Goal: Transaction & Acquisition: Purchase product/service

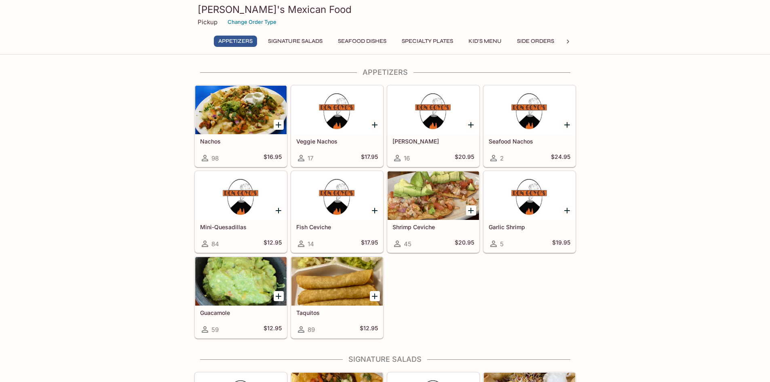
click at [211, 23] on p "Pickup" at bounding box center [208, 22] width 20 height 8
click at [258, 23] on button "Change Order Type" at bounding box center [252, 22] width 56 height 13
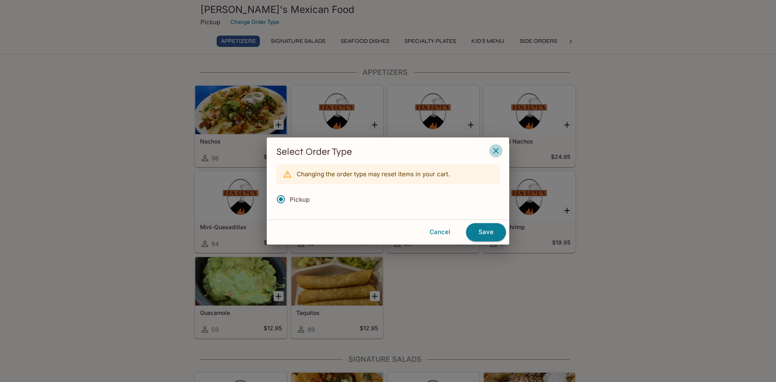
click at [496, 151] on icon "button" at bounding box center [495, 150] width 5 height 5
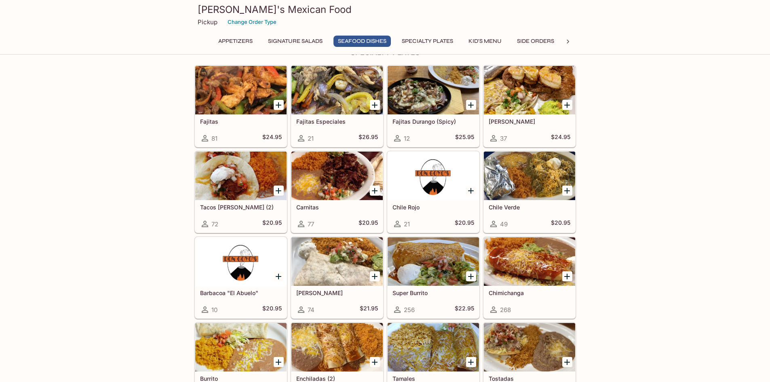
scroll to position [687, 0]
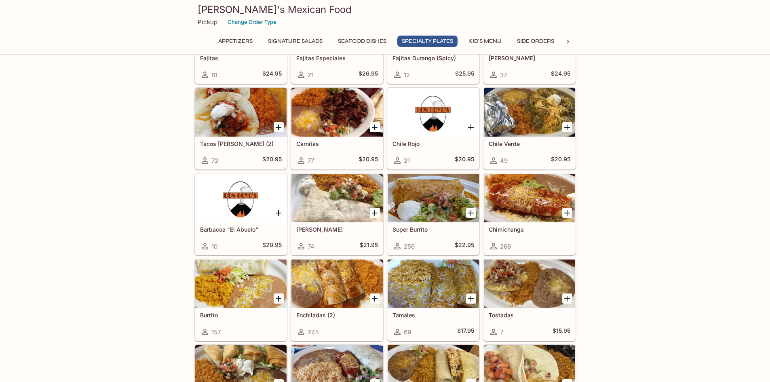
click at [238, 116] on div at bounding box center [240, 112] width 91 height 49
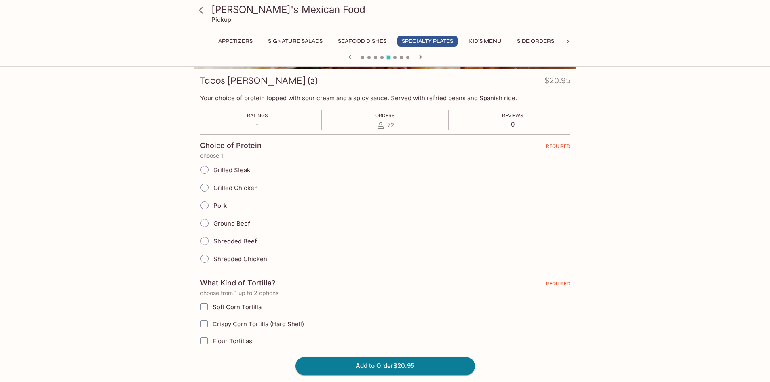
scroll to position [121, 0]
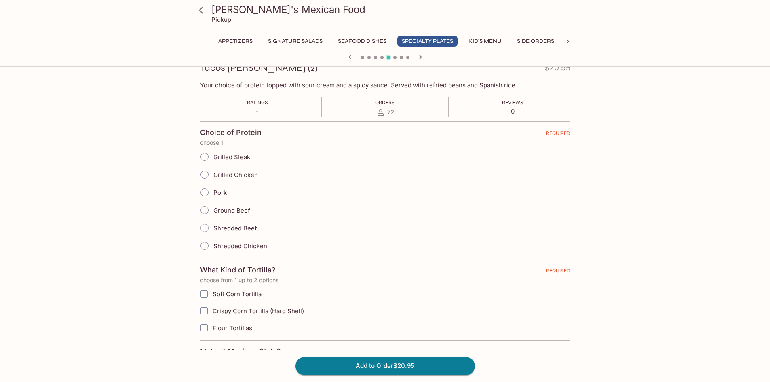
click at [207, 172] on input "Grilled Chicken" at bounding box center [204, 174] width 17 height 17
radio input "true"
click at [205, 161] on input "Grilled Steak" at bounding box center [204, 156] width 17 height 17
radio input "true"
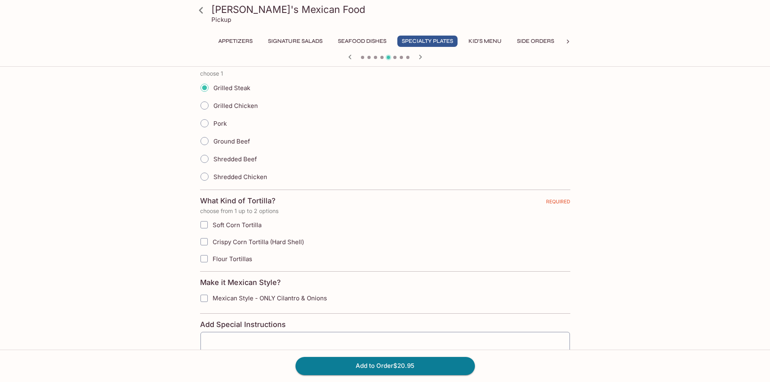
scroll to position [202, 0]
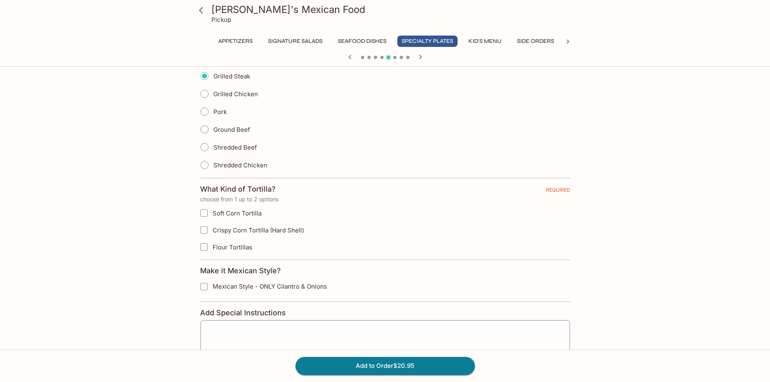
click at [207, 215] on input "Soft Corn Tortilla" at bounding box center [204, 213] width 16 height 16
checkbox input "true"
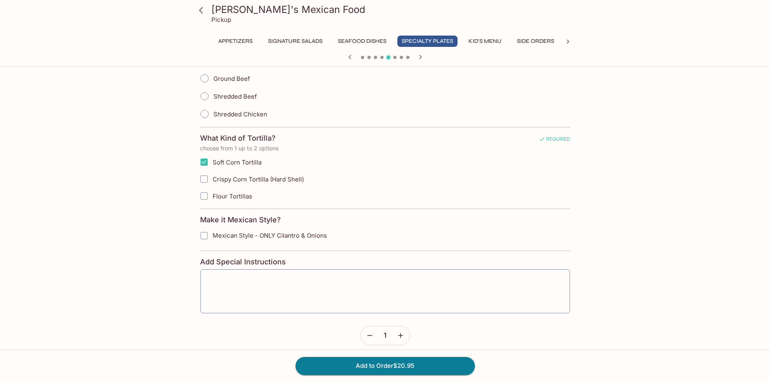
scroll to position [283, 0]
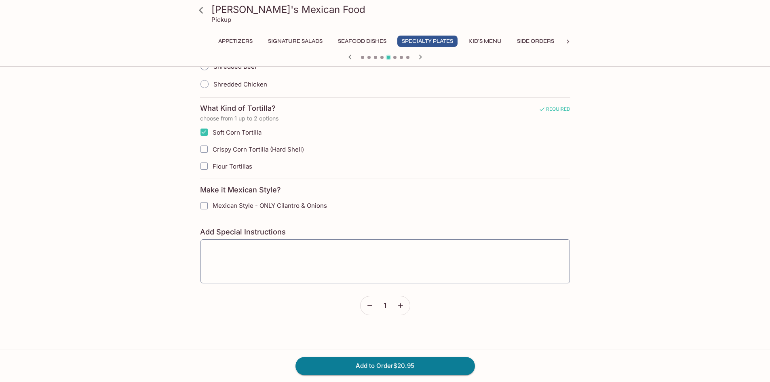
click at [206, 175] on label "Flour Tortillas" at bounding box center [344, 166] width 297 height 17
click at [206, 174] on input "Flour Tortillas" at bounding box center [204, 166] width 16 height 16
checkbox input "true"
click at [203, 141] on span at bounding box center [204, 149] width 17 height 17
click at [203, 141] on input "Crispy Corn Tortilla (Hard Shell)" at bounding box center [204, 149] width 16 height 16
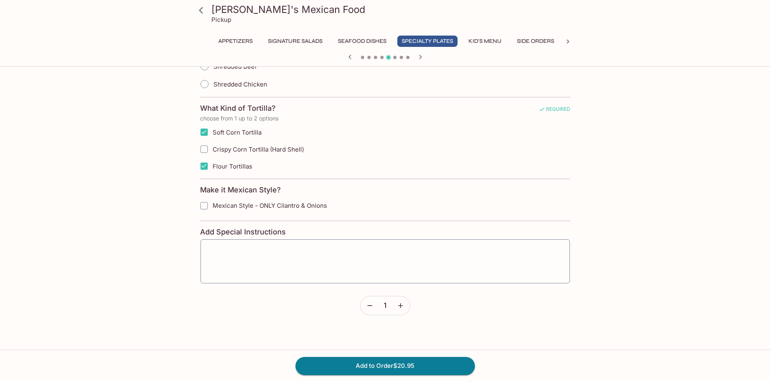
checkbox input "true"
click at [204, 134] on input "Soft Corn Tortilla" at bounding box center [204, 132] width 16 height 16
checkbox input "false"
click at [203, 150] on input "Crispy Corn Tortilla (Hard Shell)" at bounding box center [204, 149] width 16 height 16
checkbox input "false"
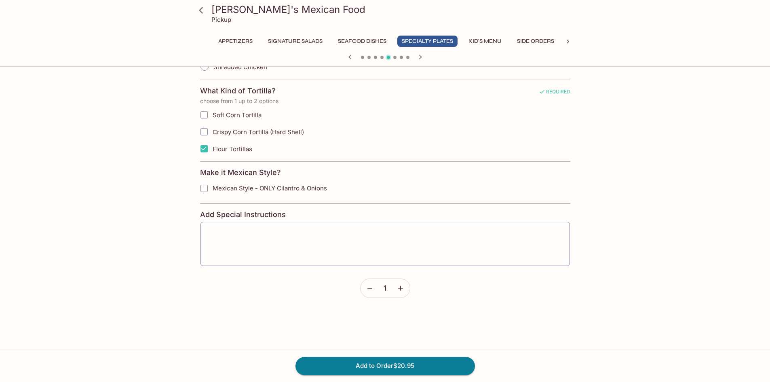
scroll to position [311, 0]
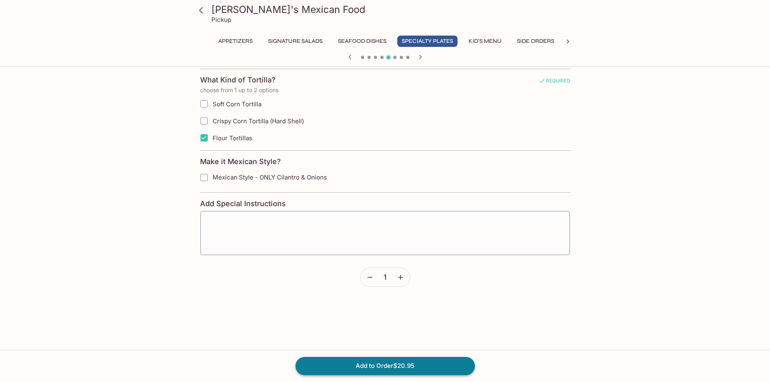
click at [404, 363] on button "Add to Order $20.95" at bounding box center [386, 366] width 180 height 18
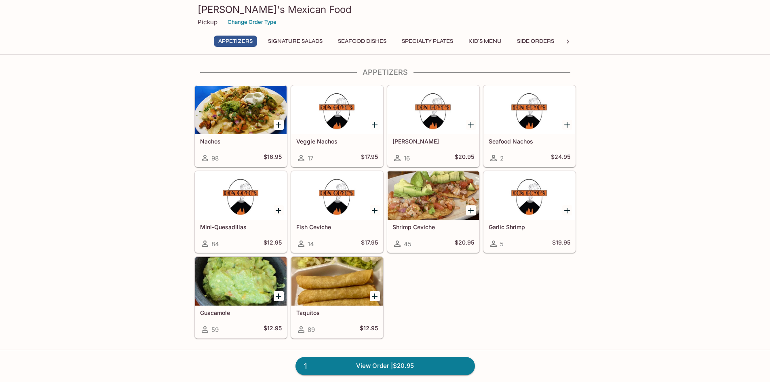
click at [539, 44] on button "Side Orders" at bounding box center [536, 41] width 46 height 11
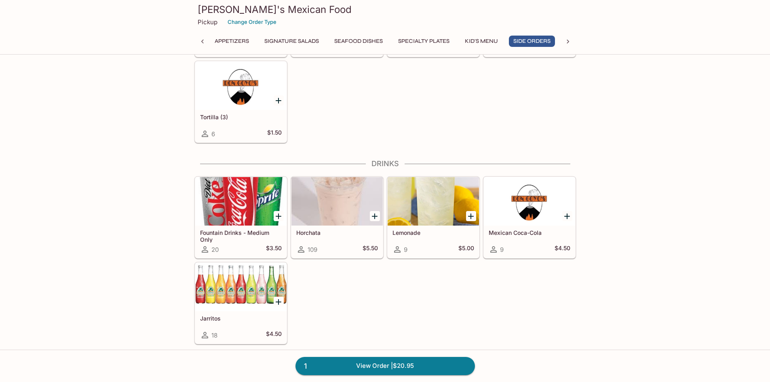
scroll to position [1546, 0]
click at [313, 231] on h5 "Horchata" at bounding box center [337, 231] width 82 height 7
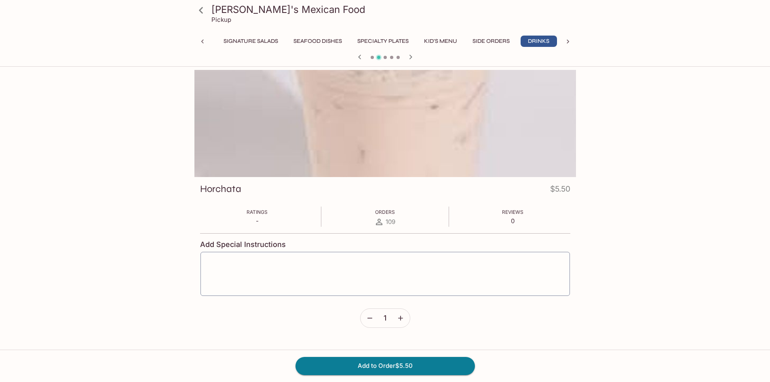
scroll to position [0, 47]
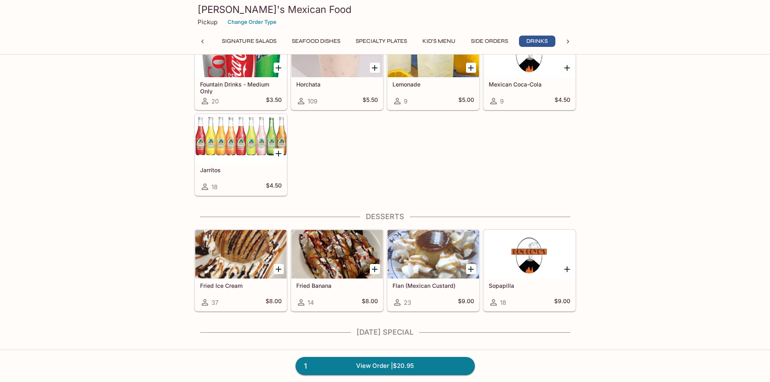
scroll to position [0, 47]
click at [566, 268] on icon "Add Sopapilla" at bounding box center [567, 269] width 10 height 10
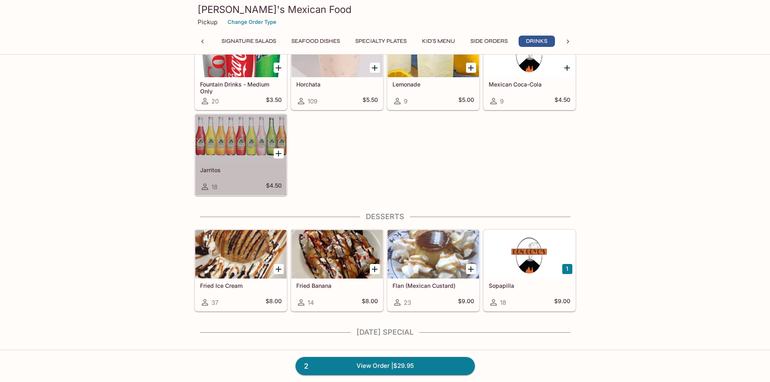
click at [245, 143] on div at bounding box center [240, 138] width 91 height 49
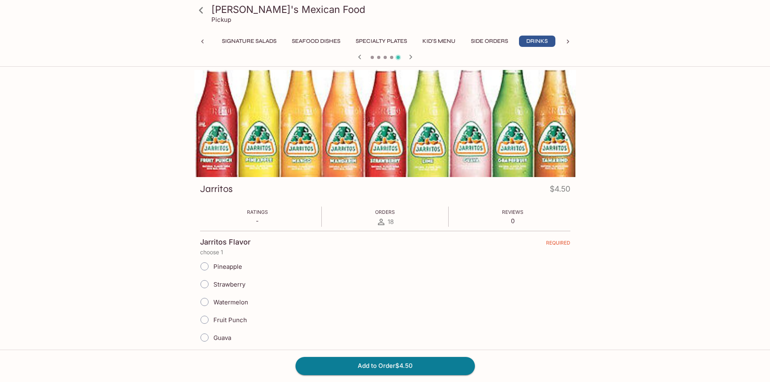
scroll to position [0, 47]
click at [205, 266] on input "Pineapple" at bounding box center [204, 266] width 17 height 17
radio input "true"
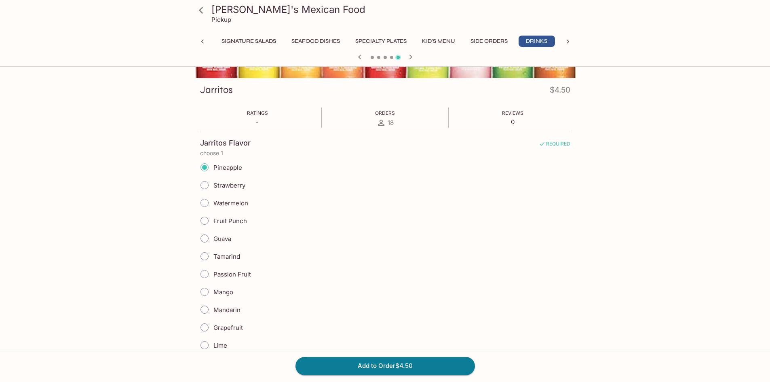
scroll to position [95, 0]
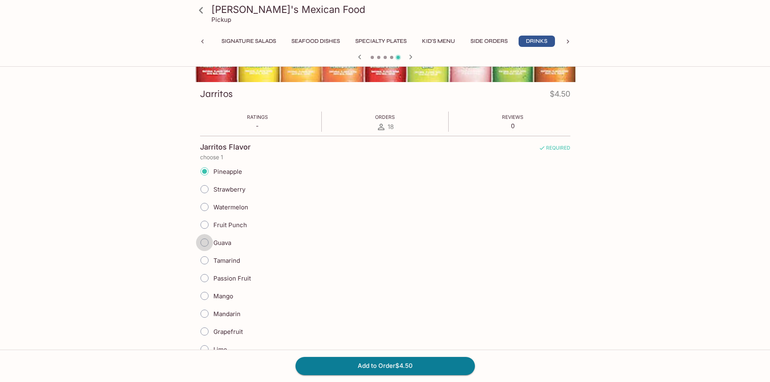
click at [207, 245] on input "Guava" at bounding box center [204, 242] width 17 height 17
radio input "true"
click at [207, 245] on input "Guava" at bounding box center [204, 242] width 17 height 17
click at [204, 171] on input "Pineapple" at bounding box center [204, 171] width 17 height 17
radio input "true"
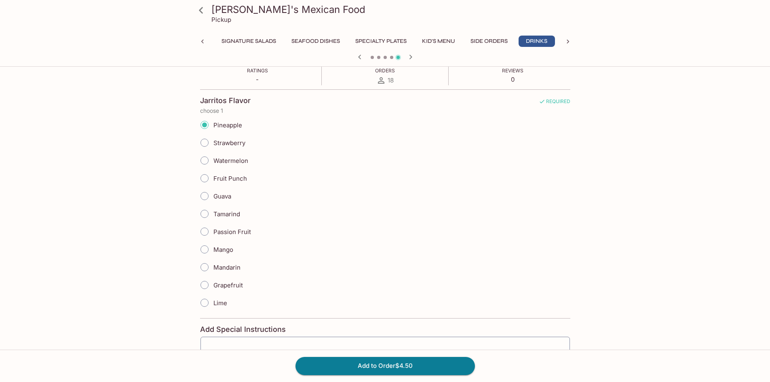
scroll to position [135, 0]
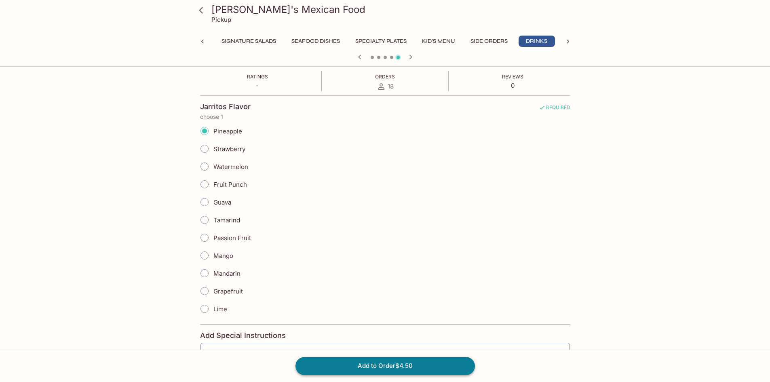
click at [389, 367] on button "Add to Order $4.50" at bounding box center [386, 366] width 180 height 18
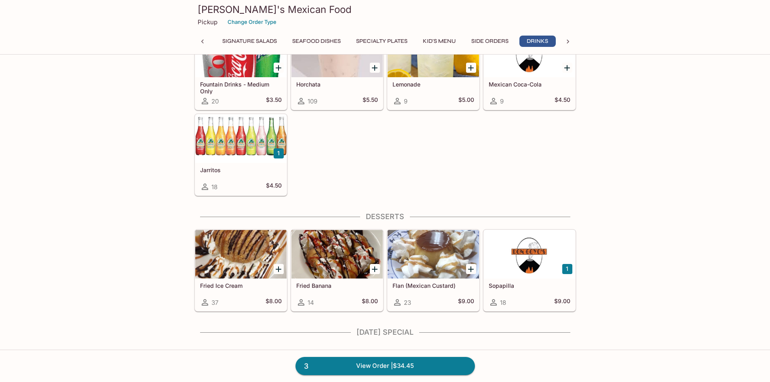
scroll to position [0, 47]
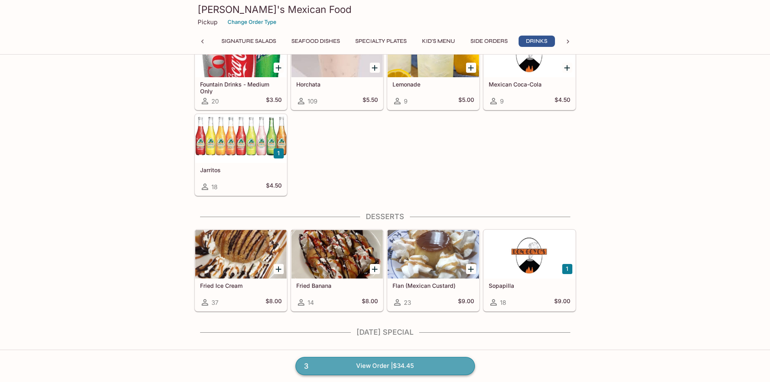
click at [387, 367] on link "3 View Order | $34.45" at bounding box center [386, 366] width 180 height 18
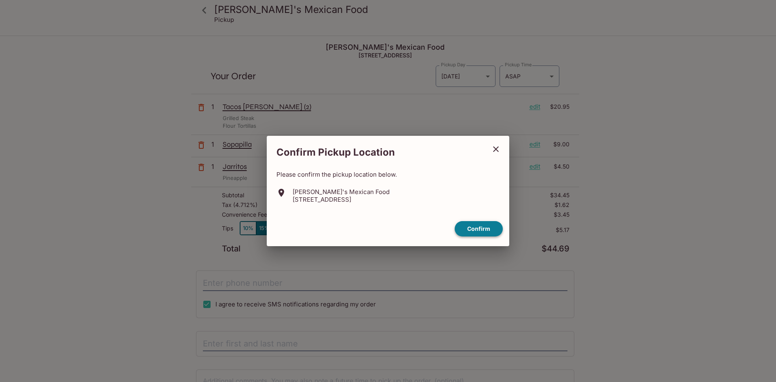
click at [482, 228] on button "Confirm" at bounding box center [479, 229] width 48 height 16
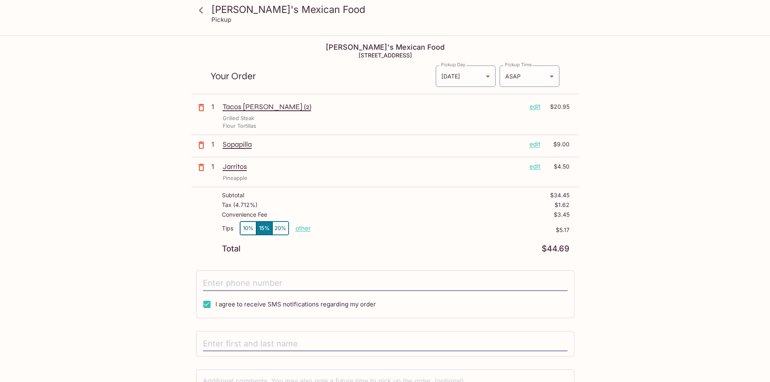
click at [250, 230] on button "10%" at bounding box center [248, 228] width 16 height 13
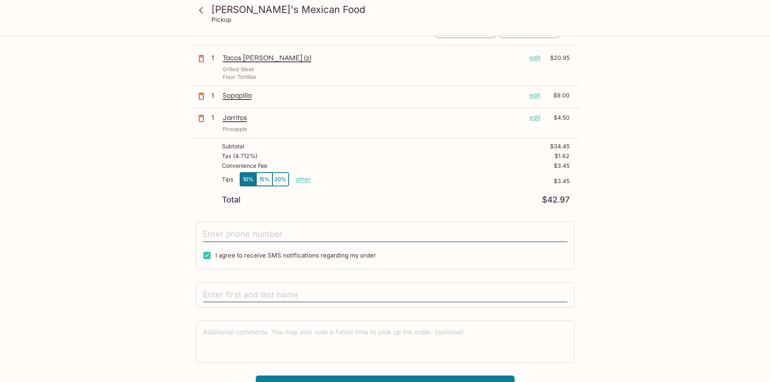
scroll to position [63, 0]
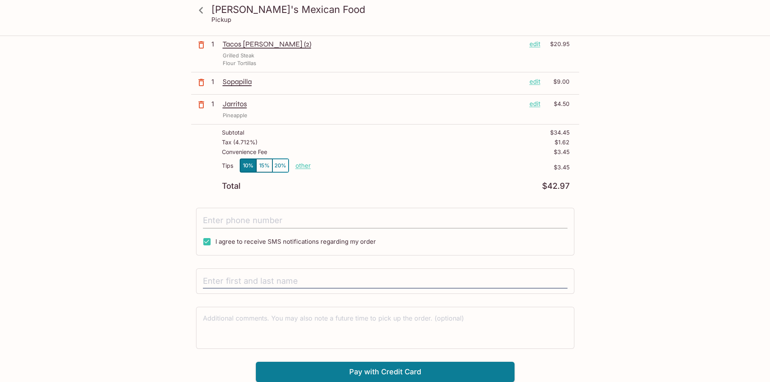
click at [268, 218] on input "tel" at bounding box center [385, 220] width 365 height 15
type input "[PHONE_NUMBER]"
click at [221, 276] on input "text" at bounding box center [385, 281] width 365 height 15
click at [278, 283] on input "text" at bounding box center [385, 281] width 365 height 15
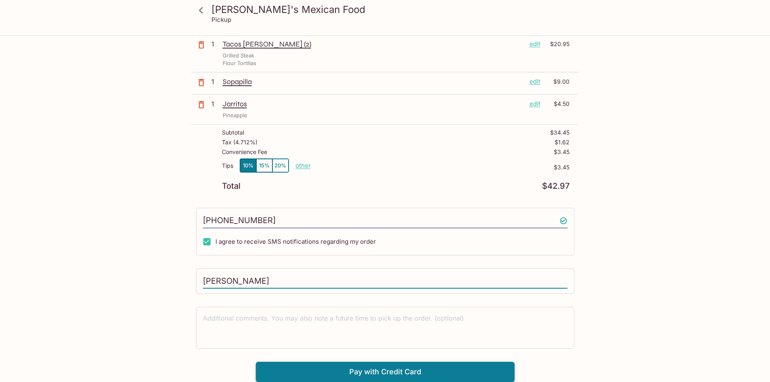
type input "[PERSON_NAME]"
click at [425, 372] on button "Pay with Credit Card" at bounding box center [385, 372] width 259 height 20
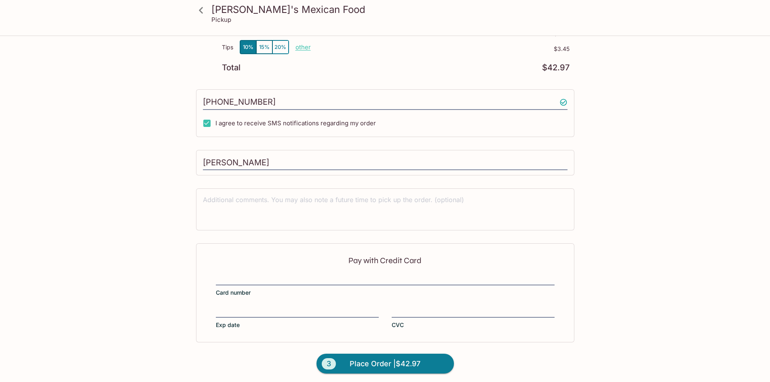
scroll to position [184, 0]
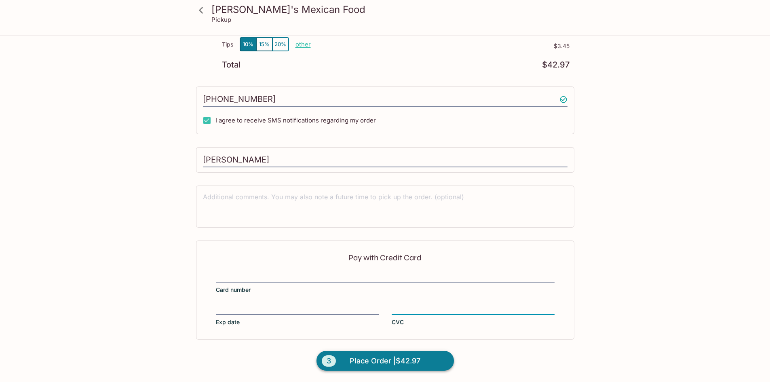
click at [399, 361] on span "Place Order | $42.97" at bounding box center [385, 361] width 71 height 13
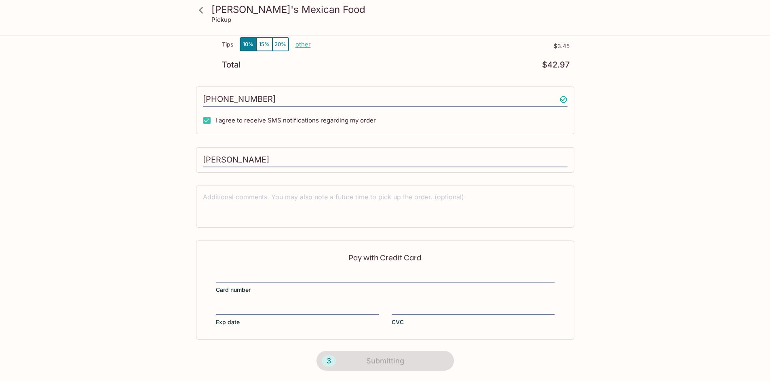
scroll to position [88, 0]
